Goal: Answer question/provide support

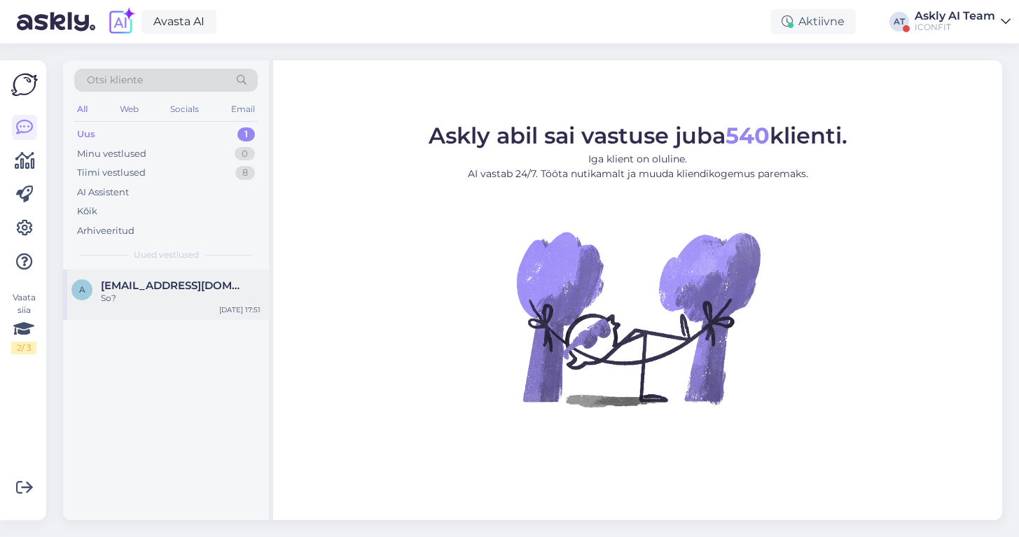
click at [180, 292] on div "So?" at bounding box center [181, 298] width 160 height 13
click at [190, 293] on div "So?" at bounding box center [181, 298] width 160 height 13
click at [931, 11] on div "Askly AI Team" at bounding box center [955, 16] width 81 height 11
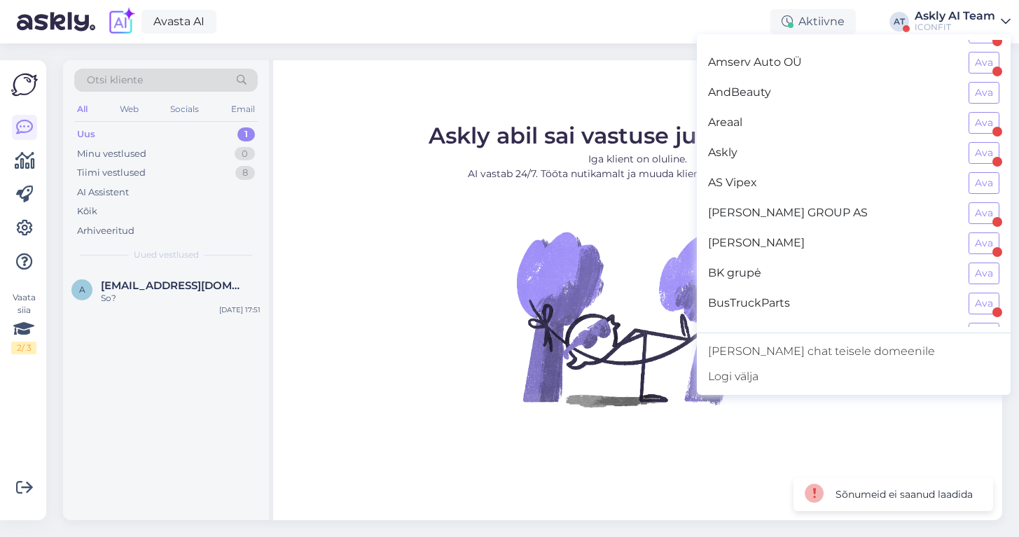
scroll to position [49, 0]
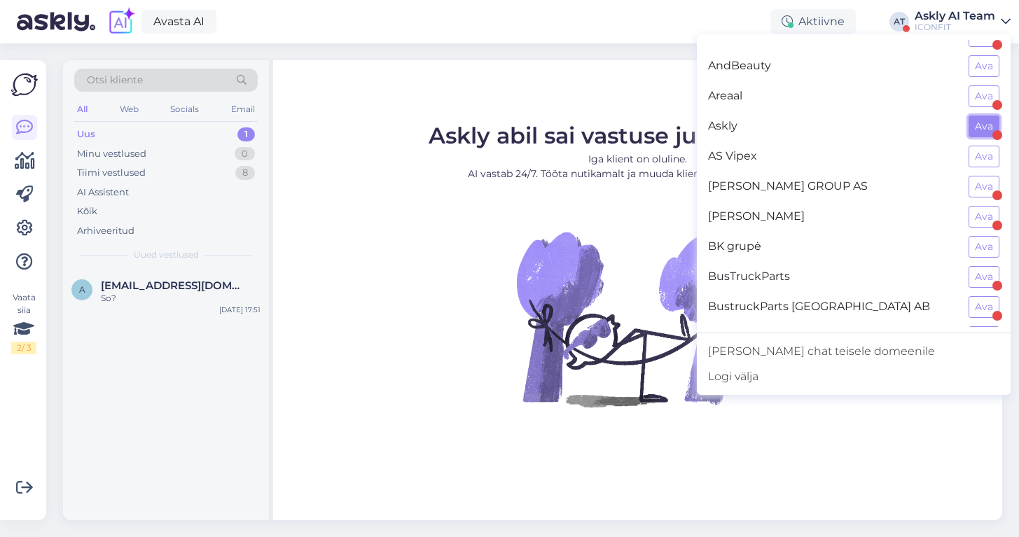
click at [983, 122] on button "Ava" at bounding box center [984, 127] width 31 height 22
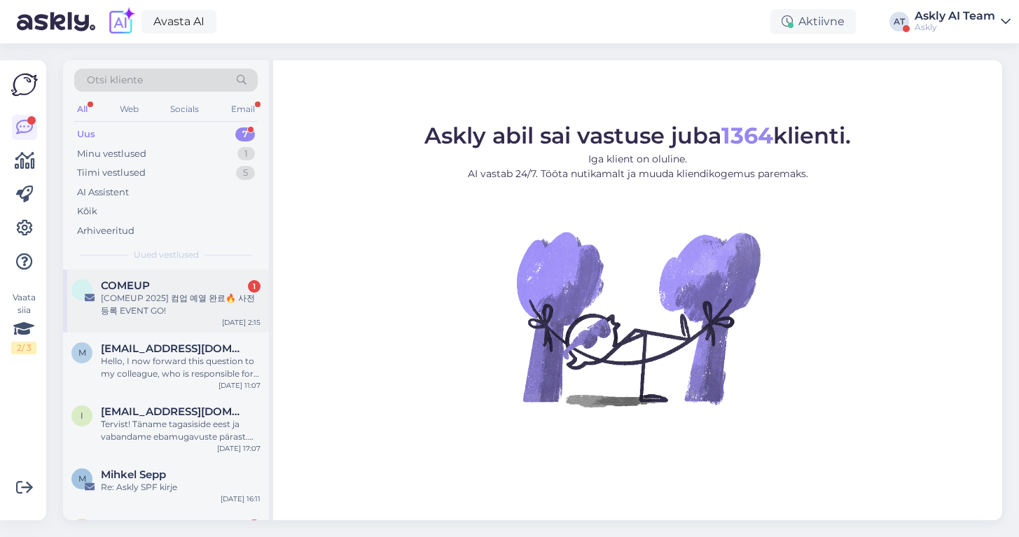
click at [148, 300] on div "[COMEUP 2025] 컴업 예열 완료🔥 사전등록 EVENT GO!" at bounding box center [181, 304] width 160 height 25
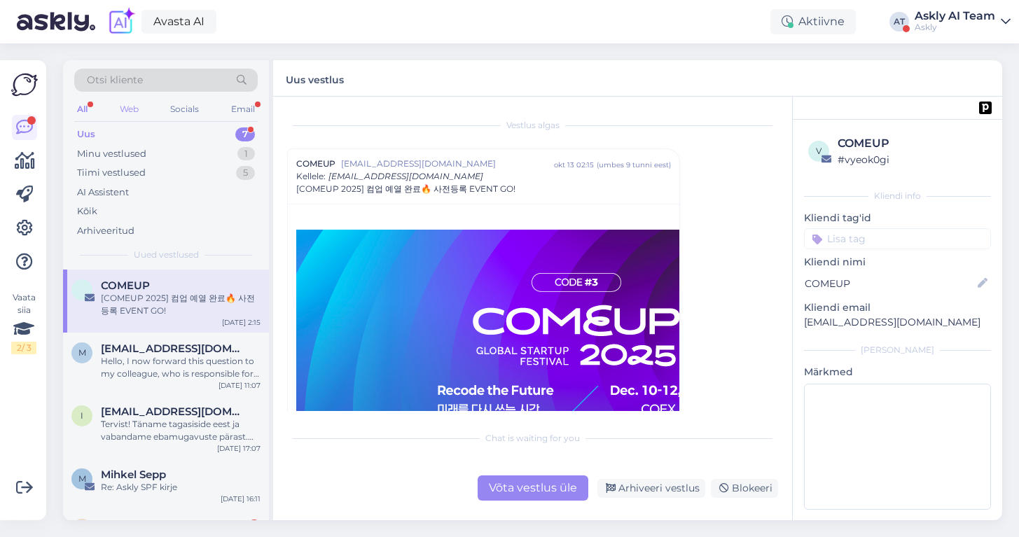
click at [125, 102] on div "Web" at bounding box center [129, 109] width 25 height 18
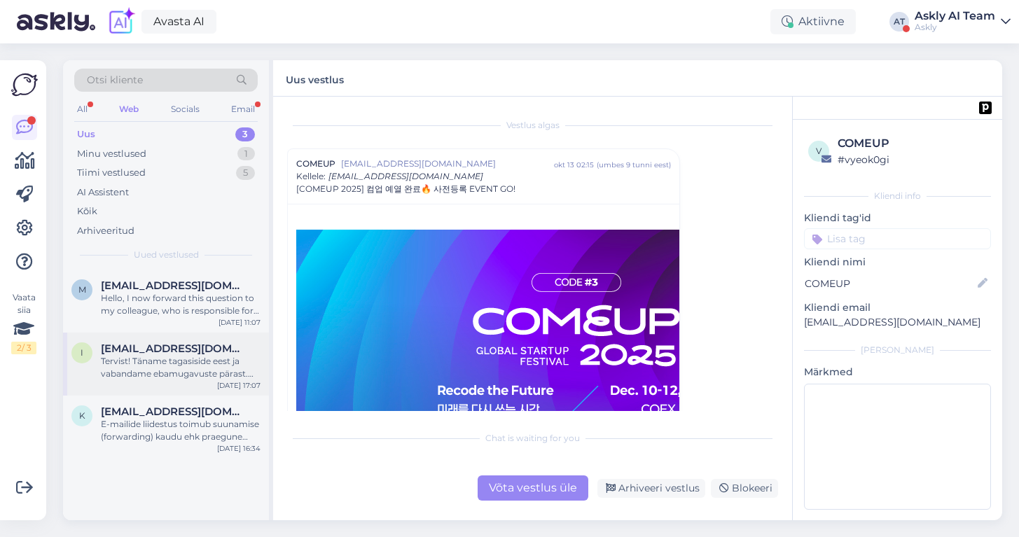
click at [185, 374] on div "Tervist! Täname tagasiside eest ja vabandame ebamugavuste pärast. Teie kirjelda…" at bounding box center [181, 367] width 160 height 25
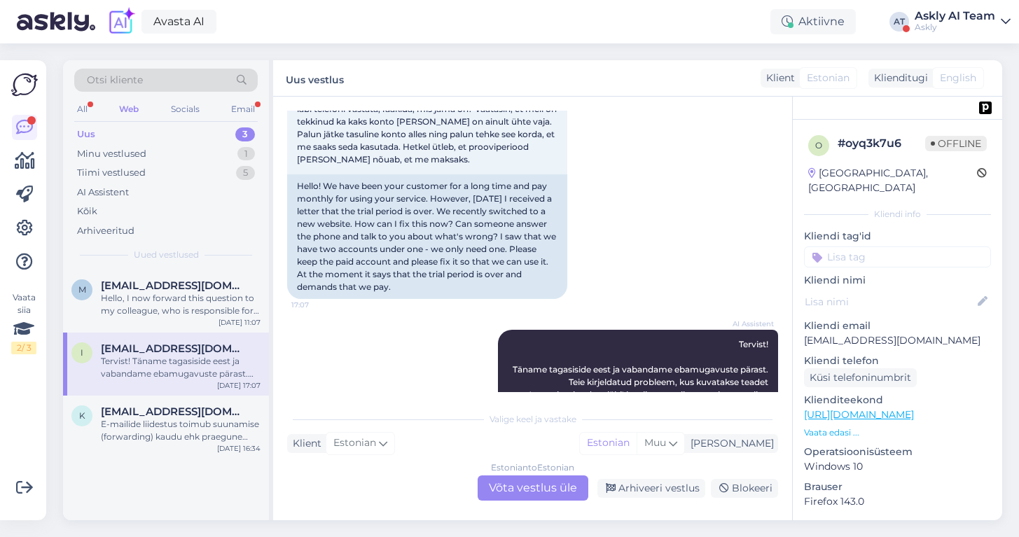
scroll to position [140, 0]
click at [574, 172] on icon at bounding box center [576, 172] width 4 height 8
click at [651, 211] on link "Näita Estonian tõlget" at bounding box center [632, 213] width 123 height 18
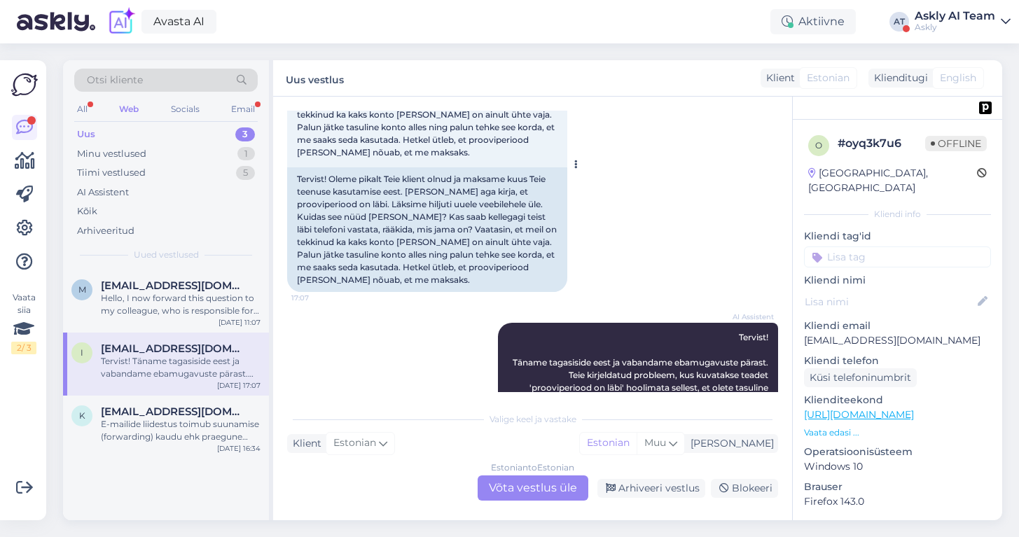
scroll to position [237, 0]
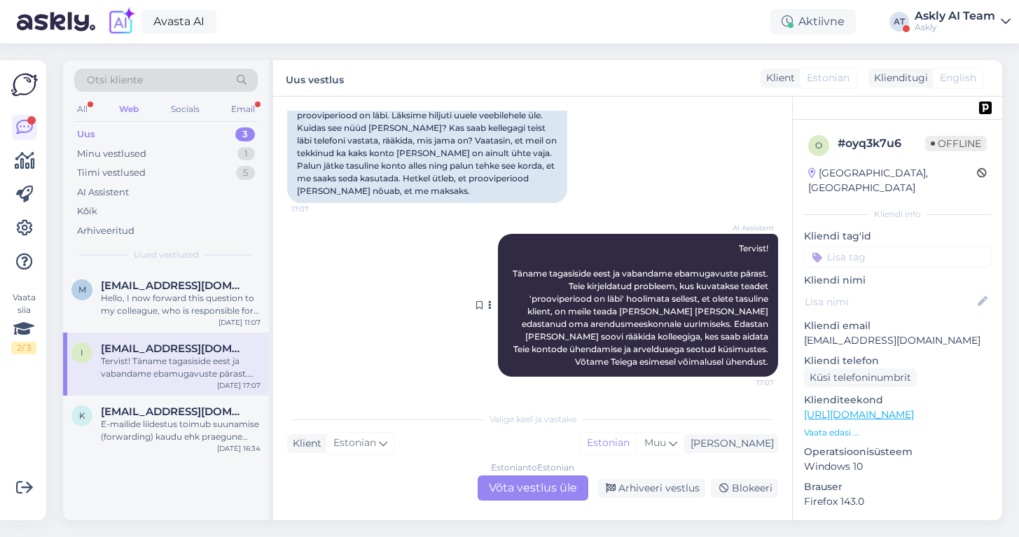
click at [488, 303] on icon at bounding box center [490, 305] width 4 height 8
click at [420, 270] on div "AI Assistent [PERSON_NAME]! Täname tagasiside eest ja vabandame ebamugavuste pä…" at bounding box center [532, 306] width 491 height 174
click at [214, 411] on div "[EMAIL_ADDRESS][DOMAIN_NAME]" at bounding box center [181, 411] width 160 height 13
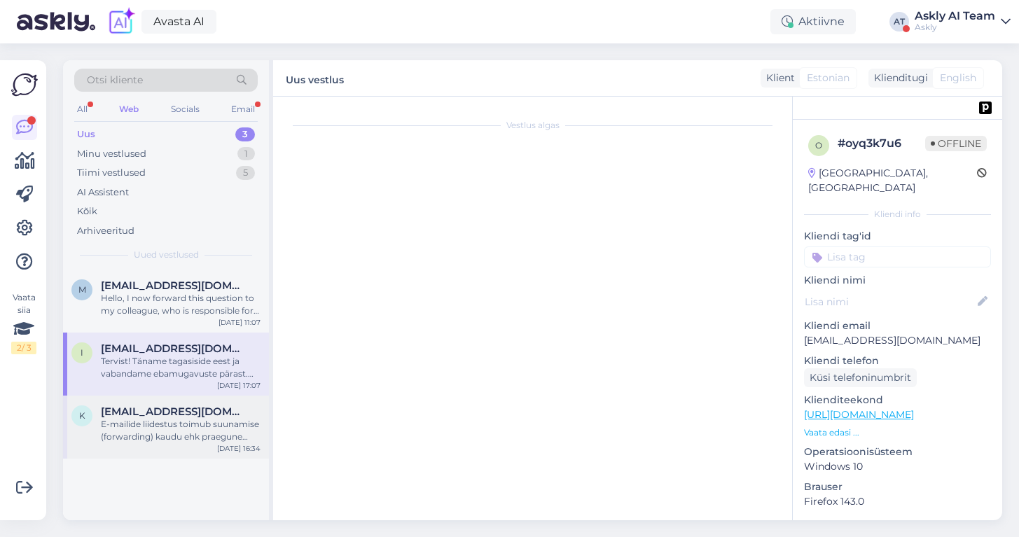
scroll to position [158, 0]
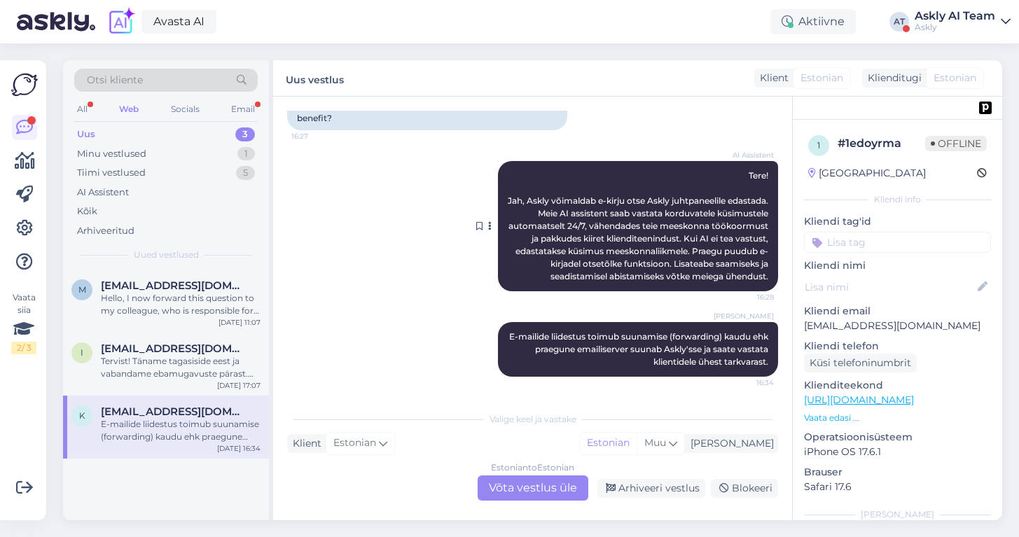
click at [490, 222] on icon at bounding box center [490, 226] width 4 height 8
click at [438, 183] on div "AI Assistent Tere! Jah, Askly võimaldab e-kirju otse Askly juhtpaneelile edasta…" at bounding box center [532, 226] width 491 height 161
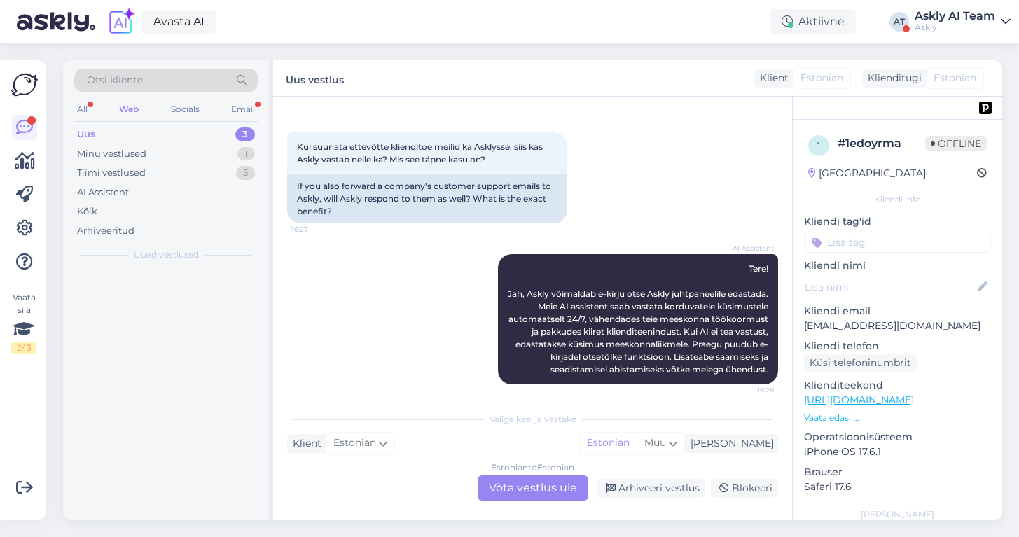
scroll to position [2, 0]
